Goal: Entertainment & Leisure: Consume media (video, audio)

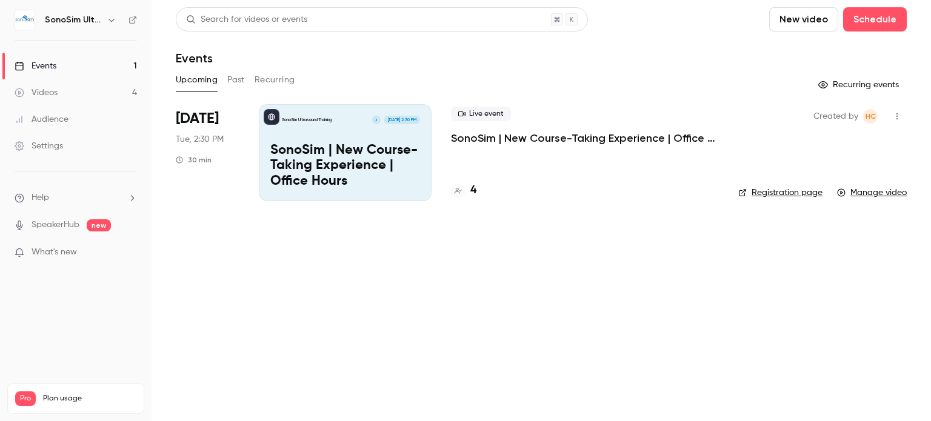
click at [245, 77] on div "Upcoming Past Recurring" at bounding box center [541, 79] width 731 height 19
click at [868, 196] on link "Manage video" at bounding box center [872, 193] width 70 height 12
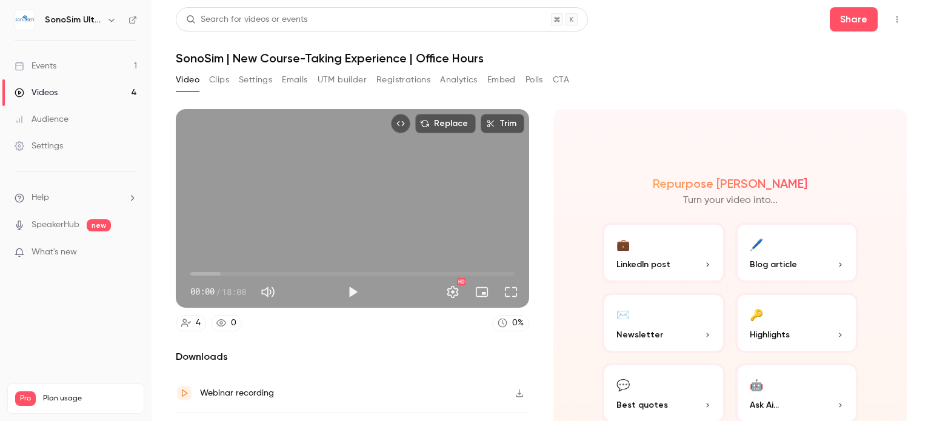
click at [346, 179] on div "Replace Trim 00:00 00:00 / 18:08 HD" at bounding box center [352, 208] width 353 height 199
click at [447, 287] on button "Settings" at bounding box center [453, 292] width 24 height 24
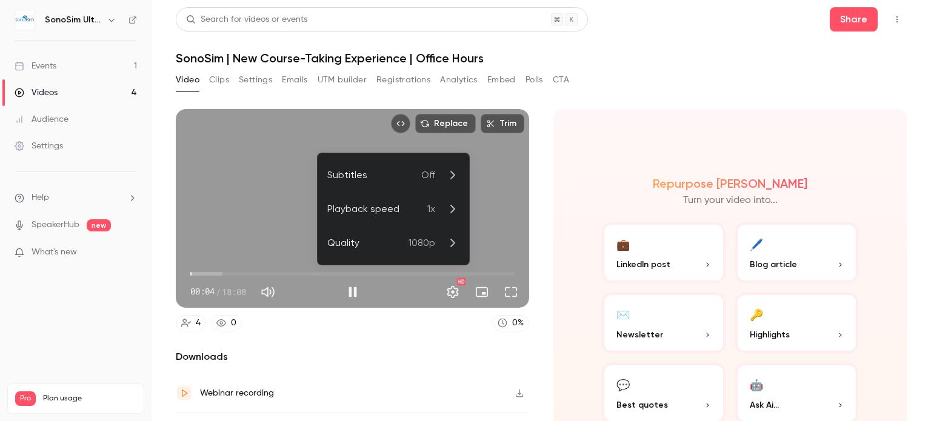
click at [419, 208] on div "Playback speed" at bounding box center [377, 209] width 100 height 15
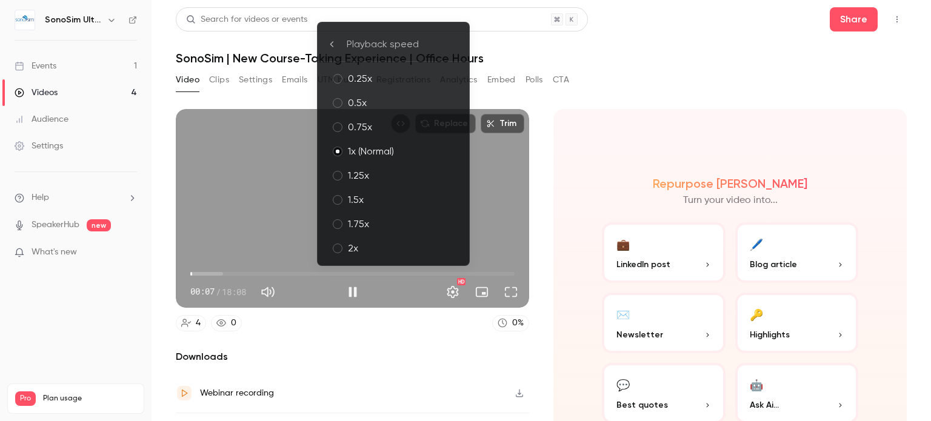
click at [349, 246] on div "2x" at bounding box center [404, 248] width 112 height 15
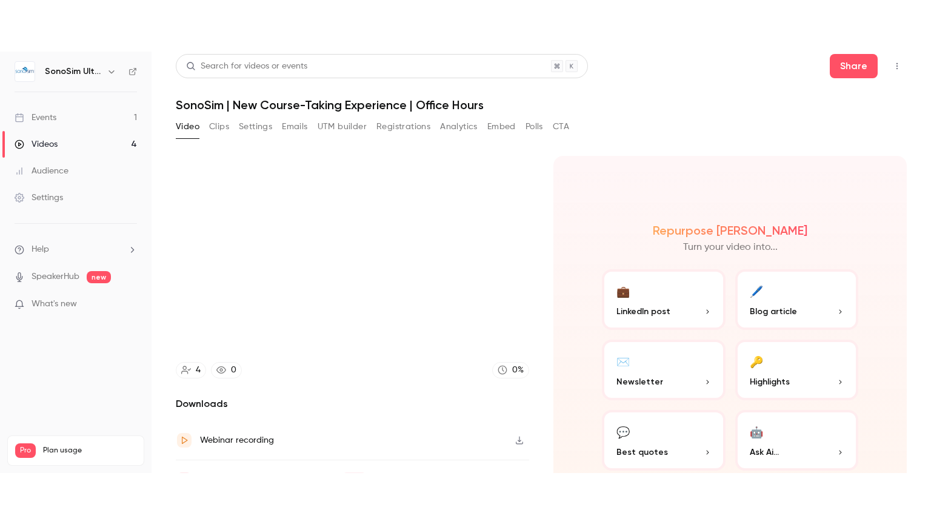
scroll to position [4, 0]
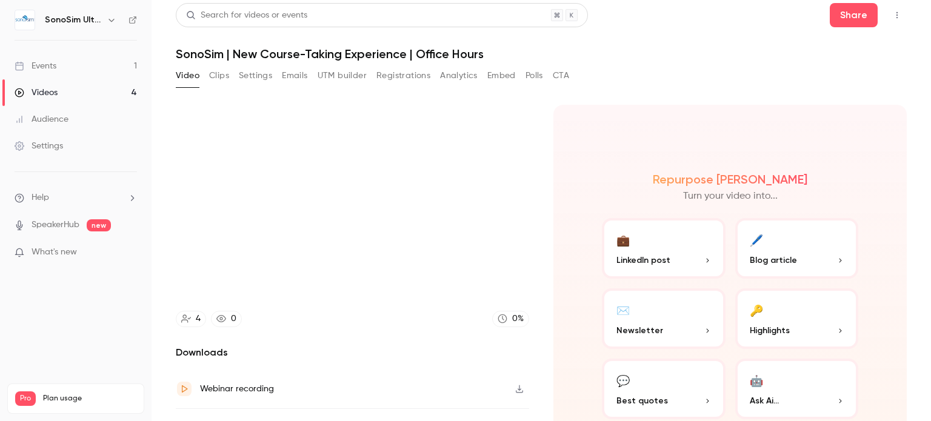
type input "****"
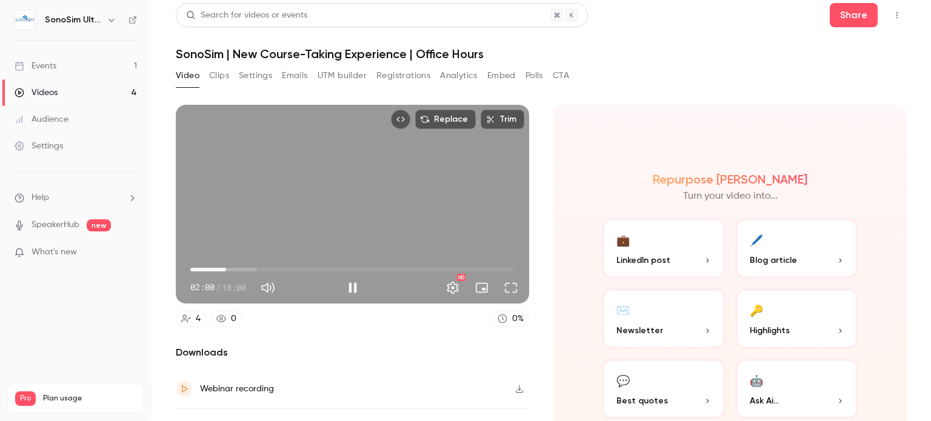
click at [919, 249] on main "Search for videos or events Share SonoSim | New Course-Taking Experience | Offi…" at bounding box center [542, 210] width 780 height 421
click at [504, 288] on button "Full screen" at bounding box center [511, 288] width 24 height 24
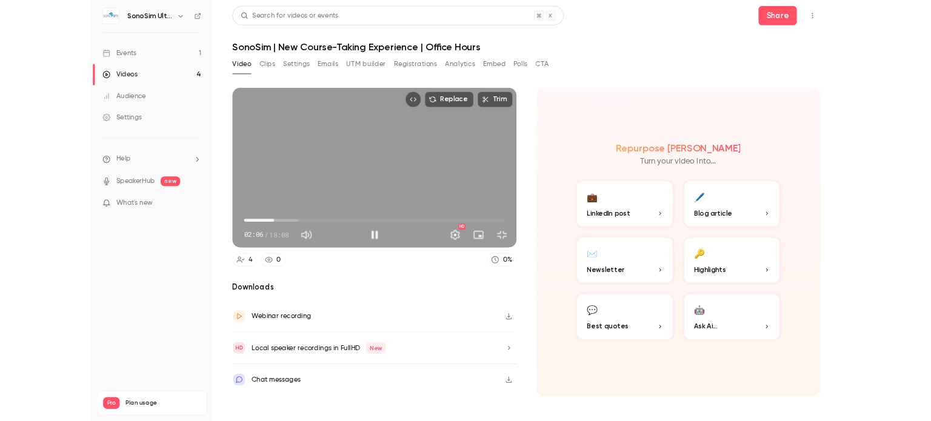
scroll to position [0, 0]
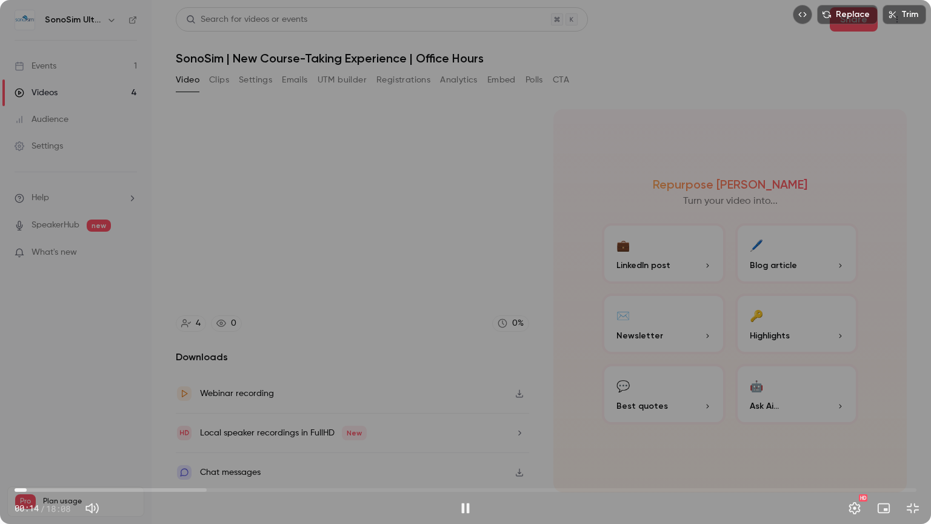
click at [27, 421] on span "00:14" at bounding box center [466, 489] width 902 height 19
click at [42, 421] on span "00:15" at bounding box center [466, 489] width 902 height 19
click at [524, 421] on span "10:14" at bounding box center [466, 489] width 902 height 19
click at [584, 421] on span "11:27" at bounding box center [466, 489] width 902 height 19
click at [670, 421] on span "13:11" at bounding box center [466, 489] width 902 height 19
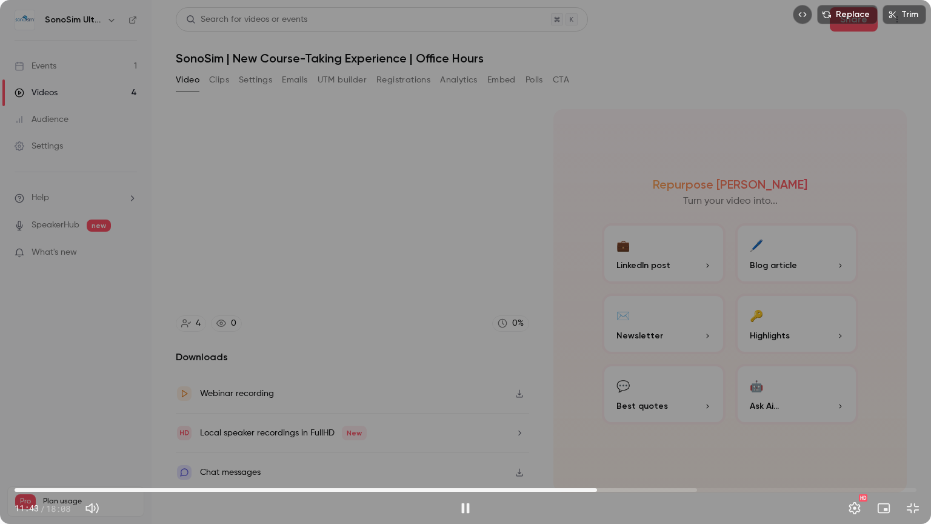
click at [597, 421] on span "11:43" at bounding box center [466, 489] width 902 height 19
click at [523, 278] on div "Replace Trim 11:46 11:46 / 18:08 HD" at bounding box center [465, 262] width 931 height 524
type input "*****"
